Goal: Find specific page/section: Find specific page/section

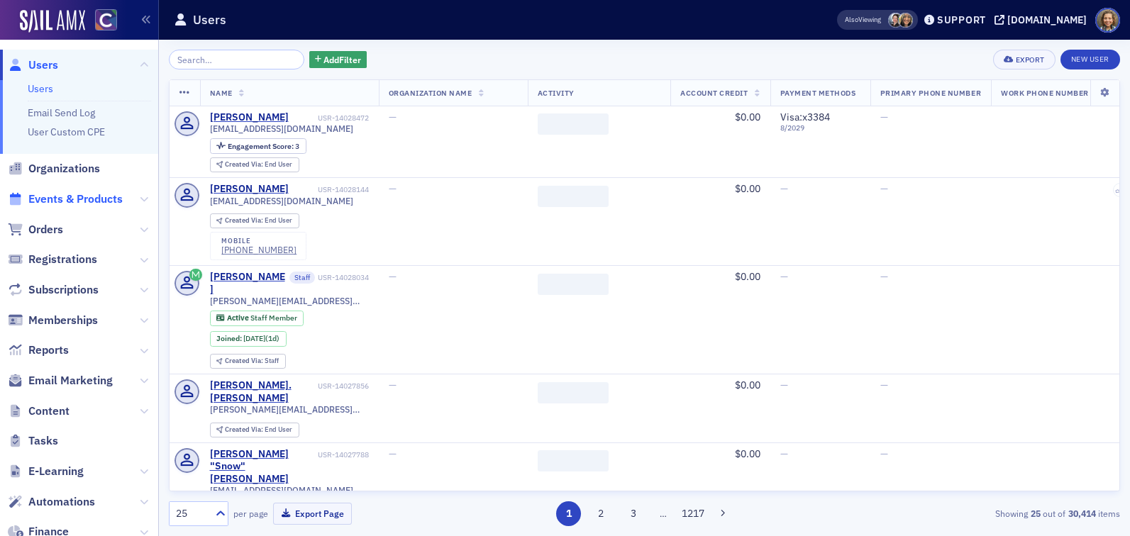
click at [62, 203] on span "Events & Products" at bounding box center [75, 200] width 94 height 16
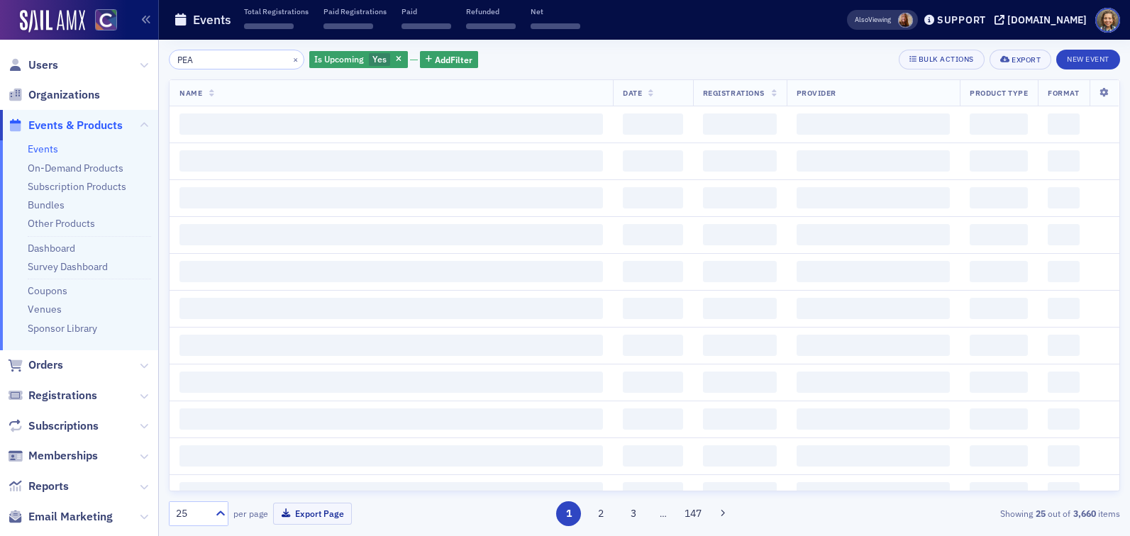
type input "PEAK"
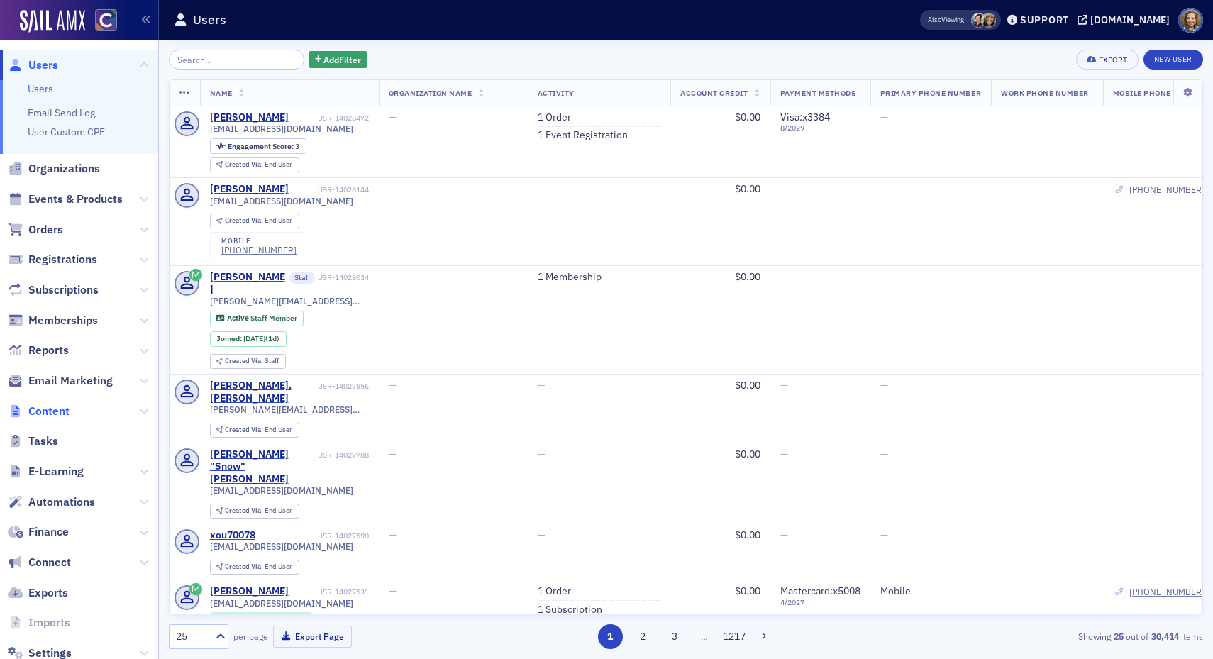
click at [45, 407] on span "Content" at bounding box center [48, 412] width 41 height 16
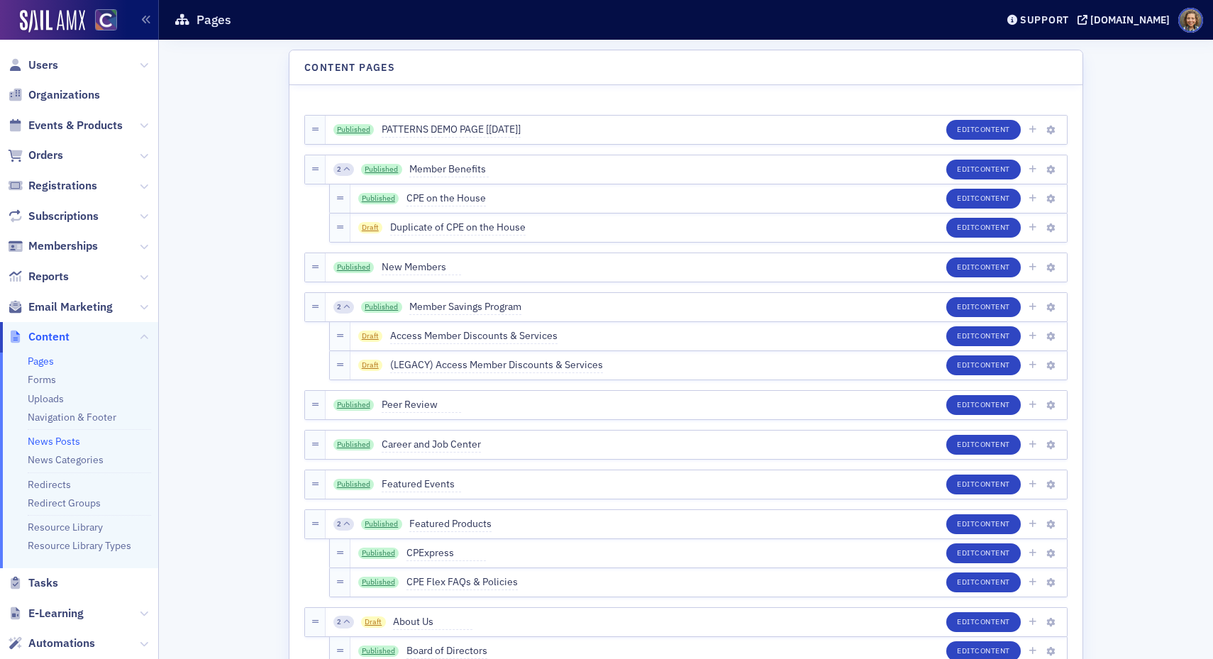
click at [51, 438] on link "News Posts" at bounding box center [54, 441] width 52 height 13
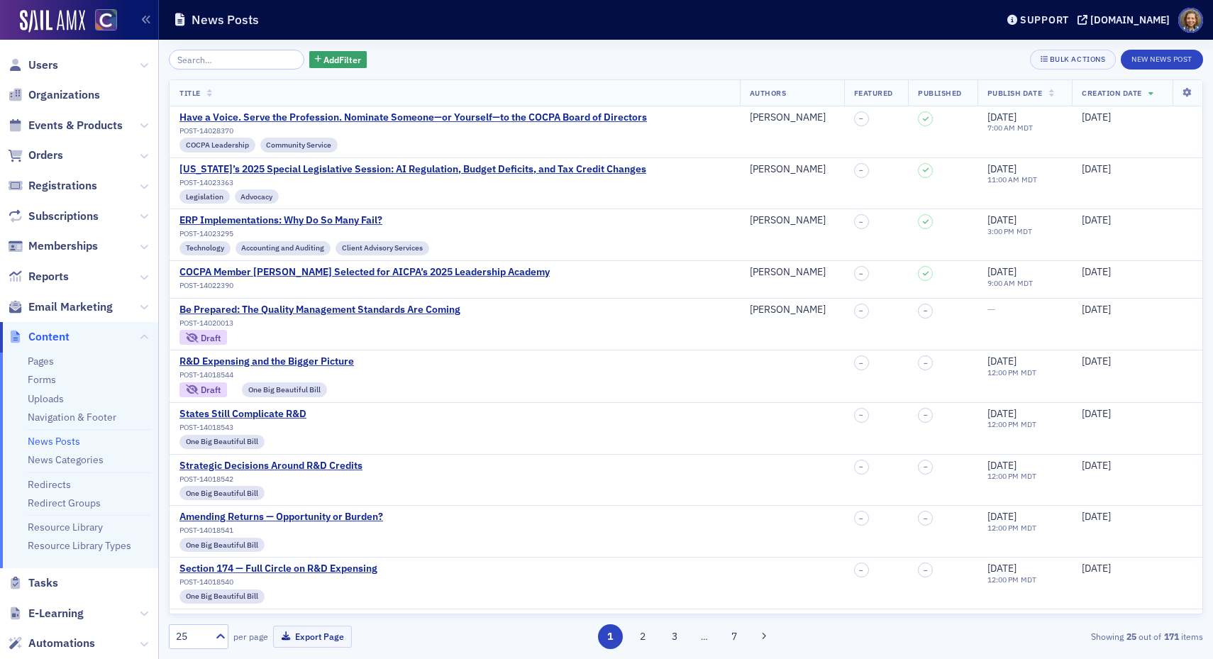
click at [1129, 101] on th at bounding box center [1187, 93] width 30 height 26
click at [1129, 89] on icon at bounding box center [1187, 93] width 29 height 9
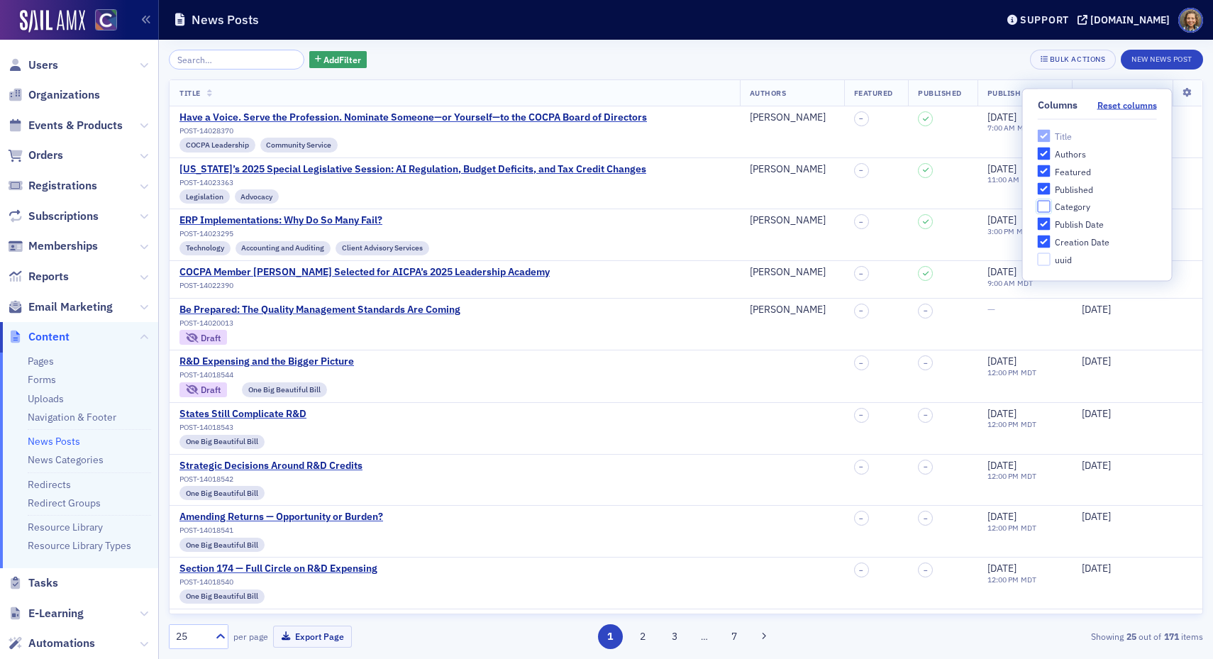
click at [1044, 200] on input "Category" at bounding box center [1044, 206] width 13 height 13
checkbox input "true"
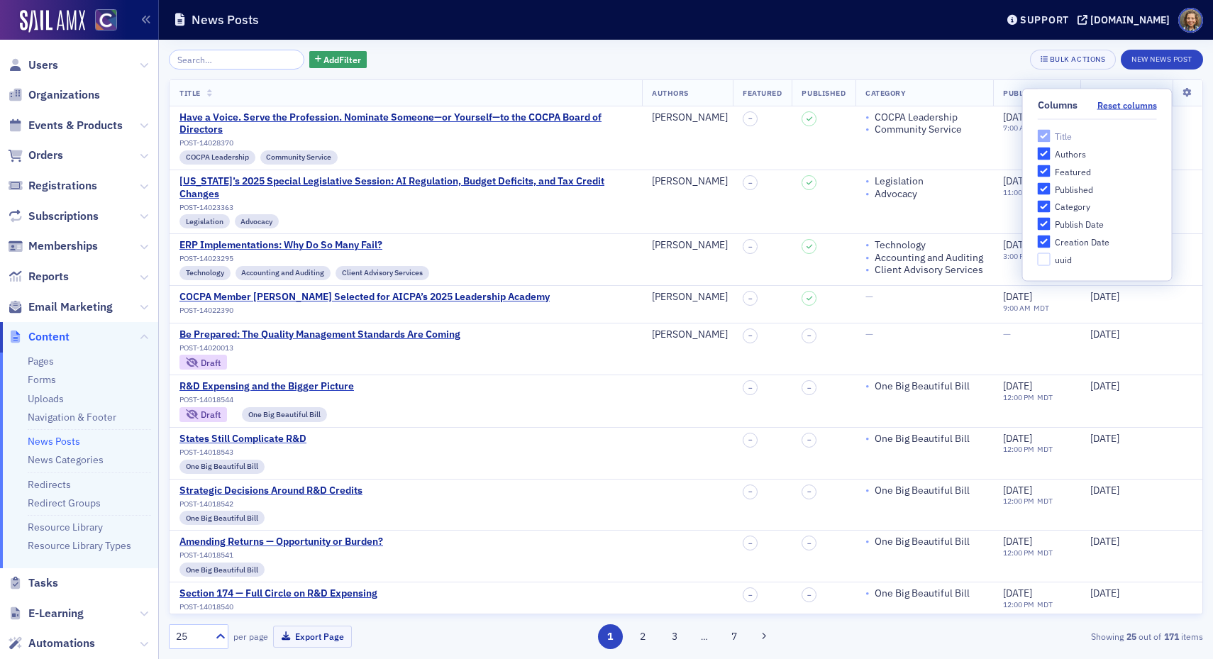
click at [919, 54] on div "Add Filter Bulk Actions New News Post" at bounding box center [686, 60] width 1034 height 20
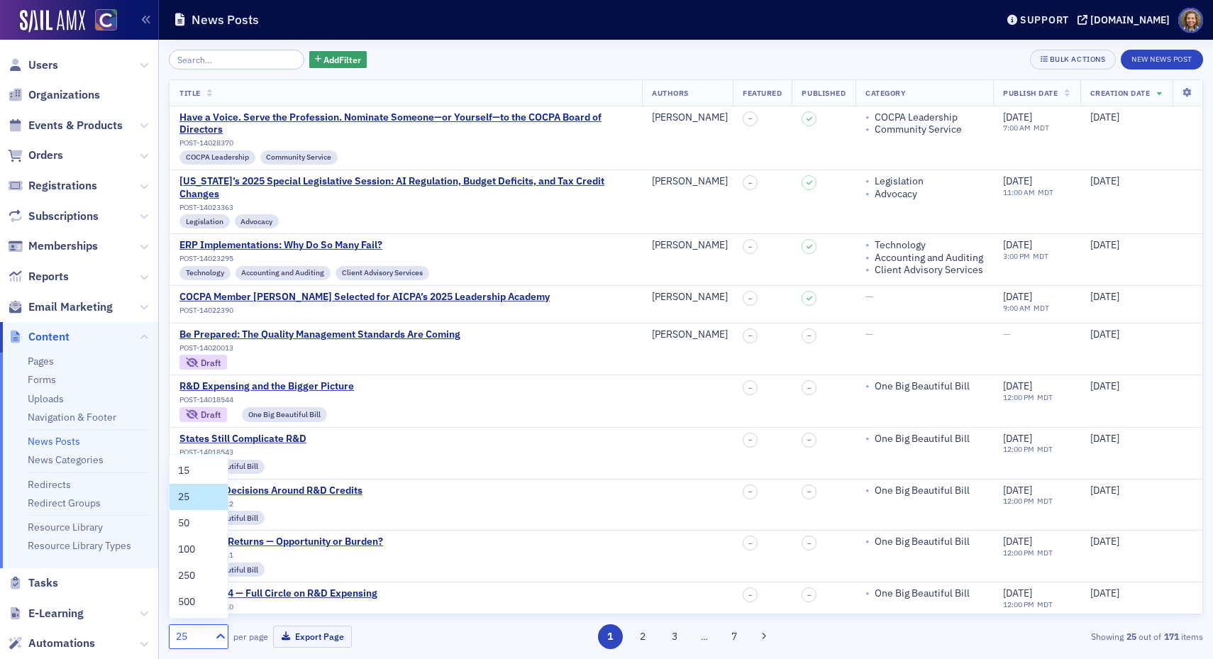
click at [223, 536] on icon at bounding box center [221, 636] width 14 height 14
click at [203, 536] on div "500" at bounding box center [198, 602] width 41 height 15
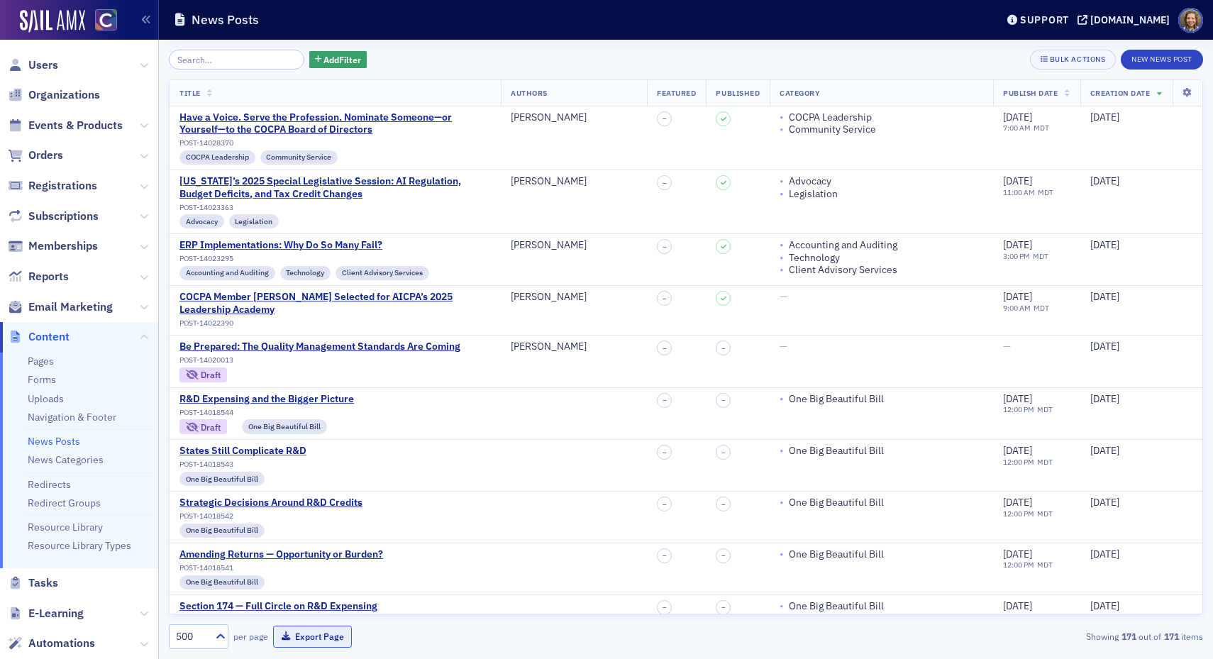
click at [314, 536] on button "Export Page" at bounding box center [312, 637] width 79 height 22
click at [1129, 92] on icon at bounding box center [1187, 93] width 29 height 9
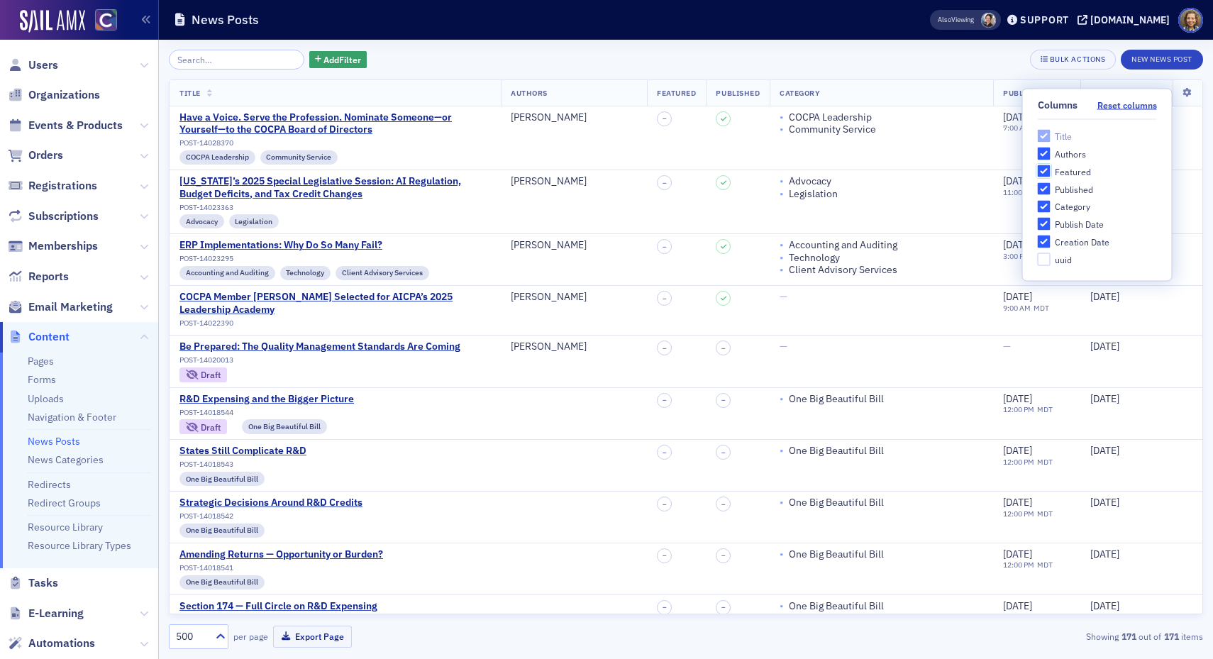
click at [1046, 175] on input "Featured" at bounding box center [1044, 171] width 13 height 13
checkbox input "false"
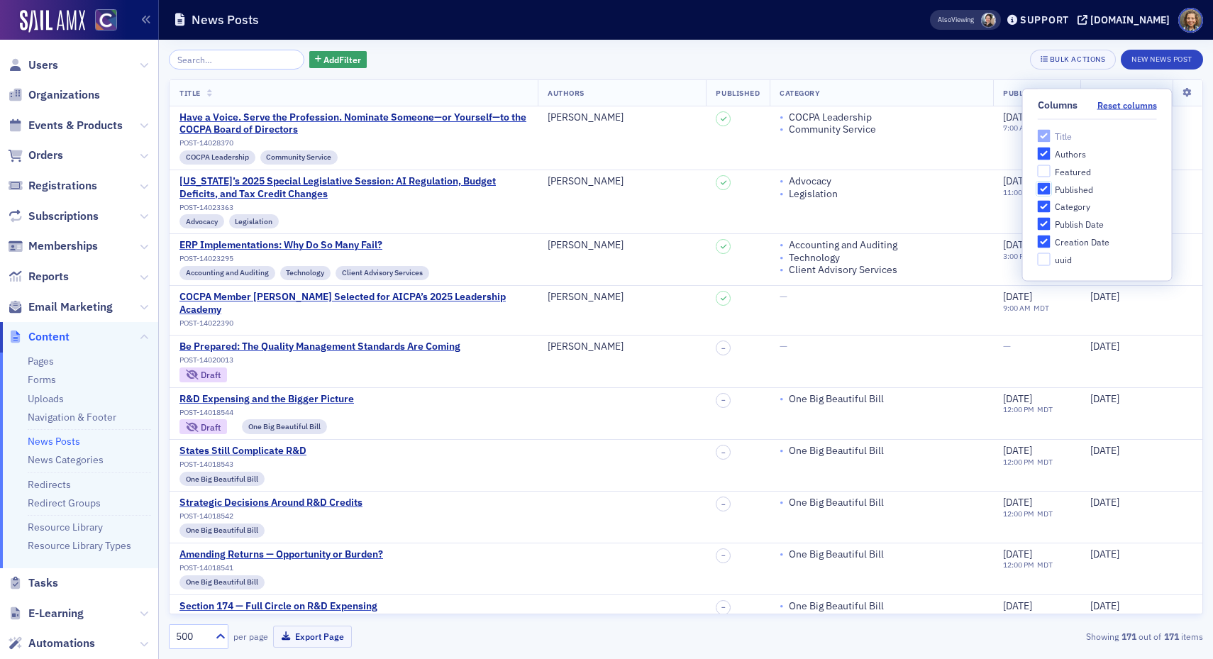
click at [1045, 192] on input "Published" at bounding box center [1044, 188] width 13 height 13
checkbox input "false"
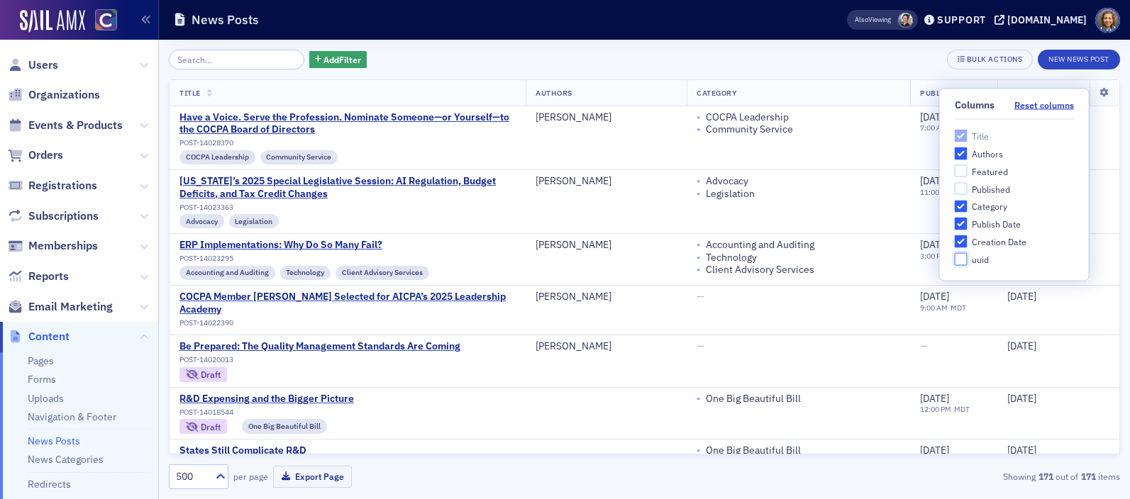
click at [965, 260] on input "uuid" at bounding box center [961, 259] width 13 height 13
checkbox input "true"
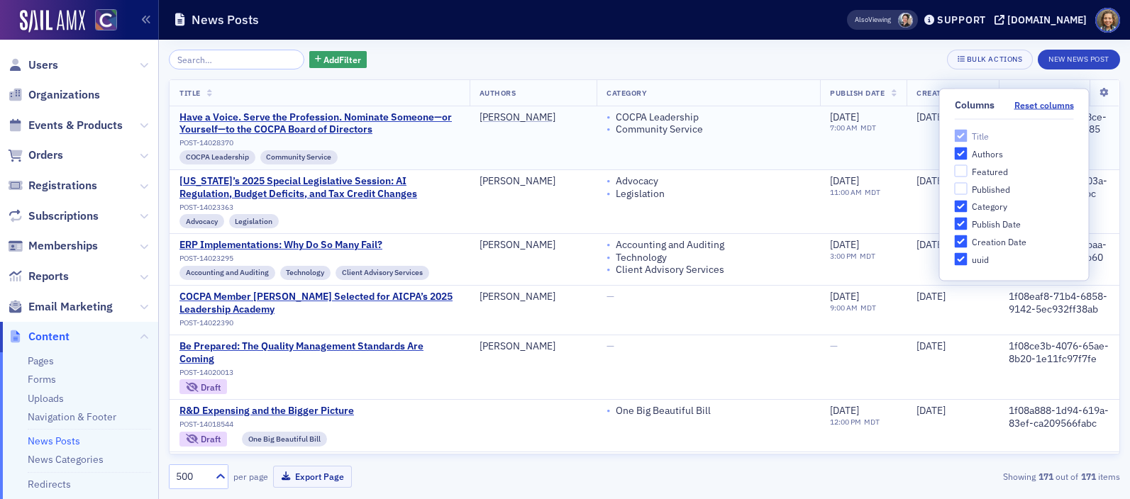
drag, startPoint x: 999, startPoint y: 99, endPoint x: 911, endPoint y: 138, distance: 95.9
click at [910, 138] on body "Users Organizations Events & Products Orders Registrations Subscriptions Member…" at bounding box center [565, 249] width 1130 height 499
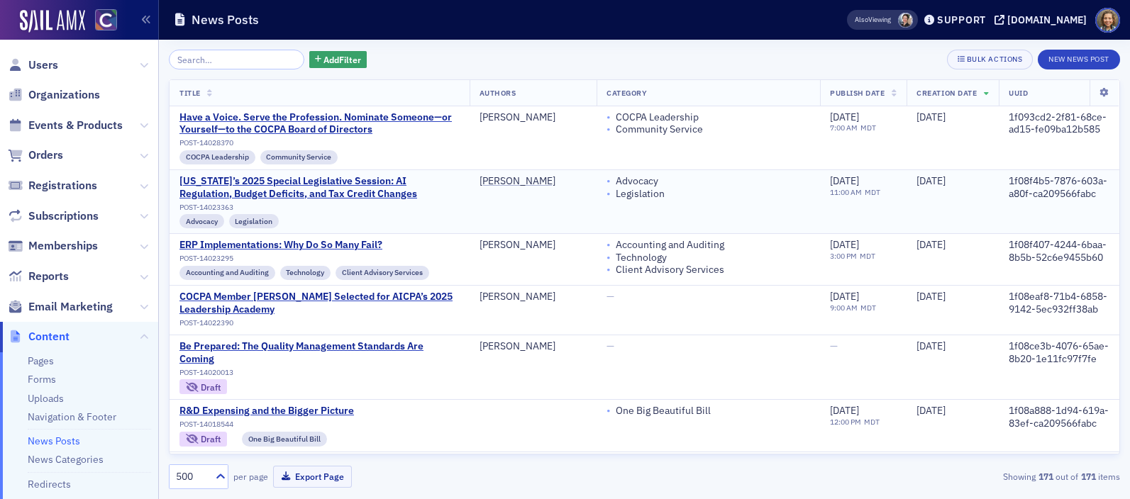
click at [1009, 184] on div "1f08f4b5-7876-603a-a80f-ca209566fabc" at bounding box center [1059, 187] width 101 height 25
click at [1009, 96] on span "uuid" at bounding box center [1018, 93] width 19 height 10
click at [1107, 89] on icon at bounding box center [1104, 93] width 29 height 9
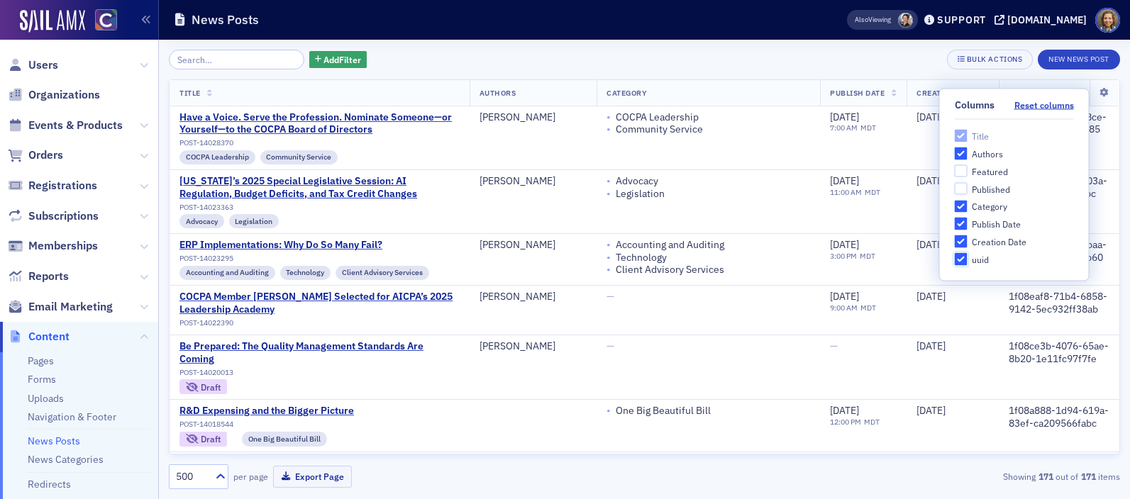
click at [958, 257] on input "uuid" at bounding box center [961, 259] width 13 height 13
checkbox input "false"
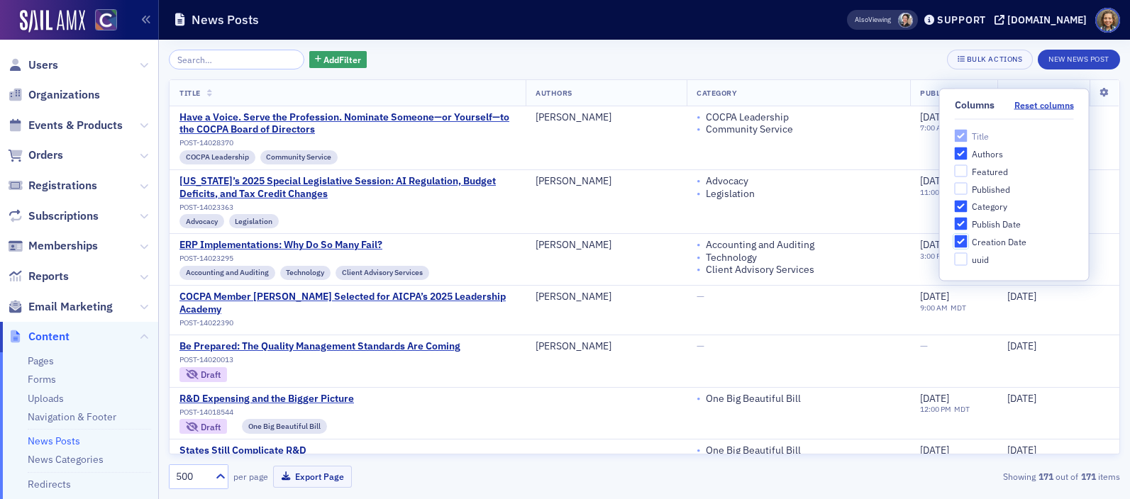
click at [960, 241] on input "Creation Date" at bounding box center [961, 242] width 13 height 13
checkbox input "false"
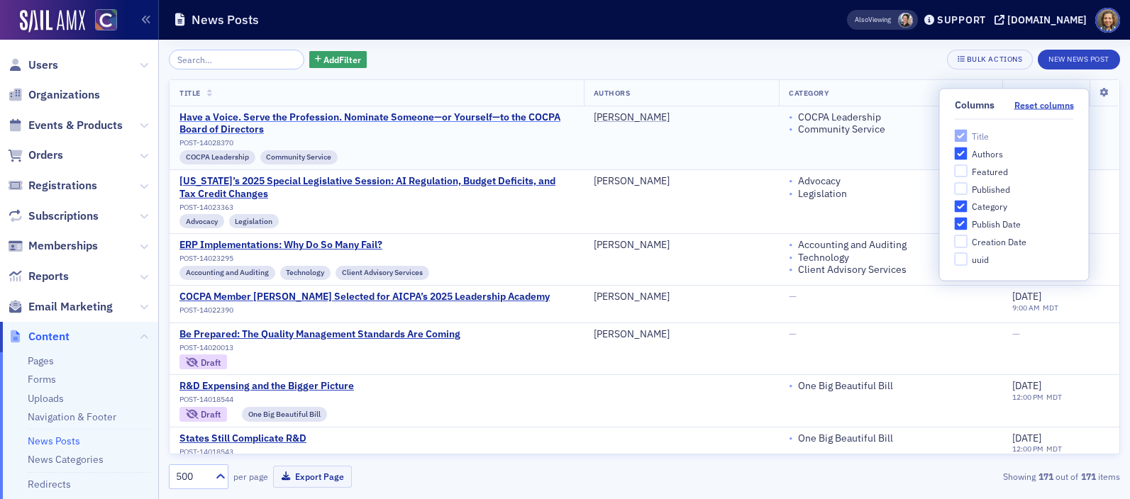
click at [483, 116] on div "Have a Voice. Serve the Profession. Nominate Someone—or Yourself—to the COCPA B…" at bounding box center [376, 123] width 394 height 25
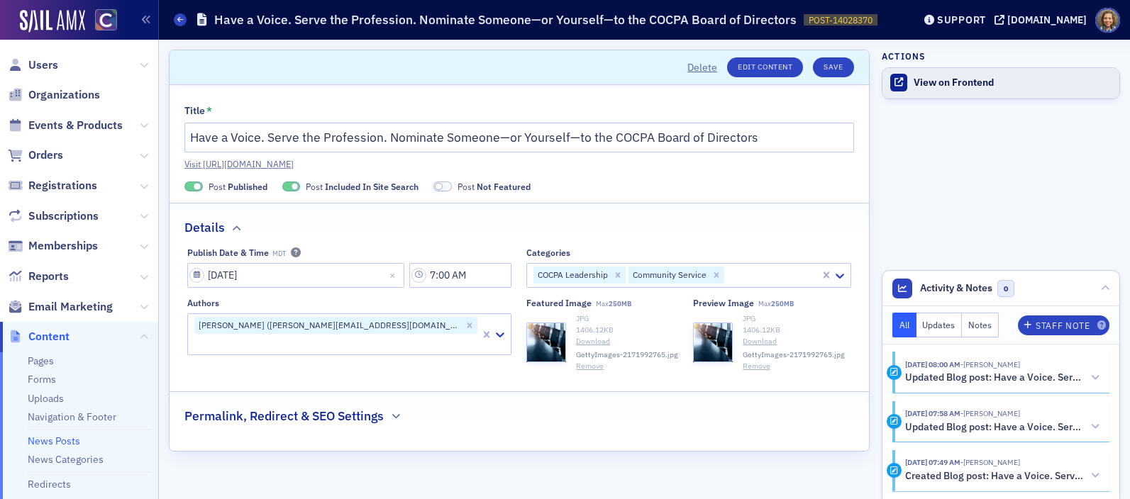
click at [962, 82] on div "View on Frontend" at bounding box center [1013, 83] width 199 height 13
